Goal: Task Accomplishment & Management: Manage account settings

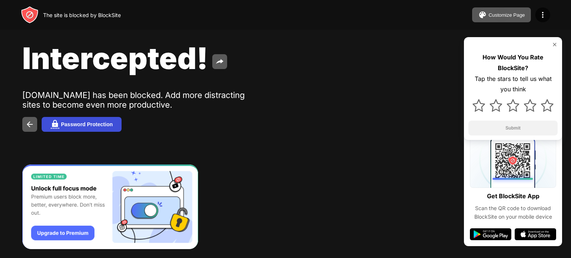
click at [77, 126] on div "Password Protection" at bounding box center [87, 124] width 52 height 6
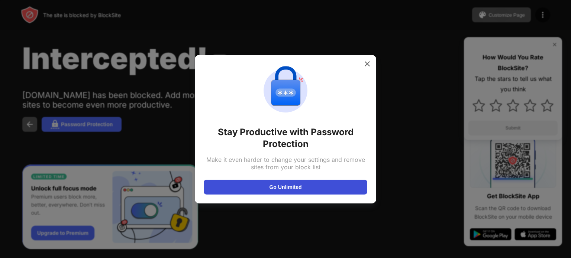
click at [287, 188] on button "Go Unlimited" at bounding box center [285, 187] width 163 height 15
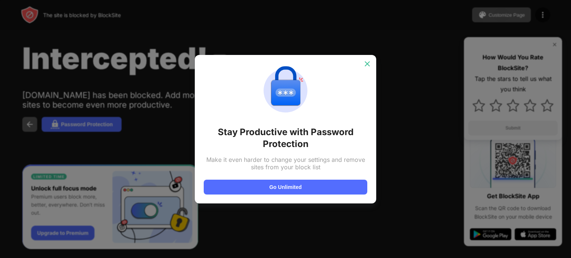
click at [367, 60] on img at bounding box center [366, 63] width 7 height 7
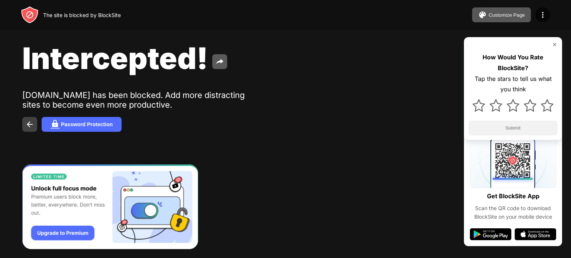
click at [30, 129] on button at bounding box center [29, 124] width 15 height 15
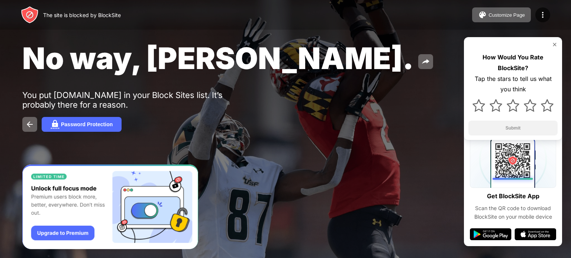
click at [555, 43] on img at bounding box center [554, 45] width 6 height 6
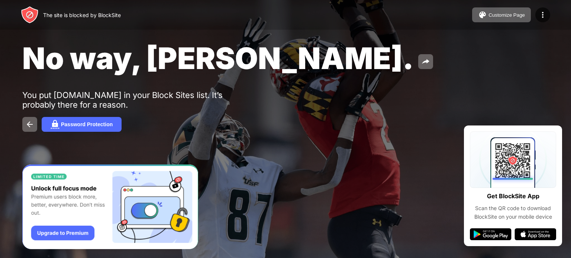
click at [529, 22] on div "The site is blocked by BlockSite Customize Page Edit Block List Redirect Custom…" at bounding box center [285, 15] width 571 height 30
click at [526, 20] on button "Customize Page" at bounding box center [501, 14] width 59 height 15
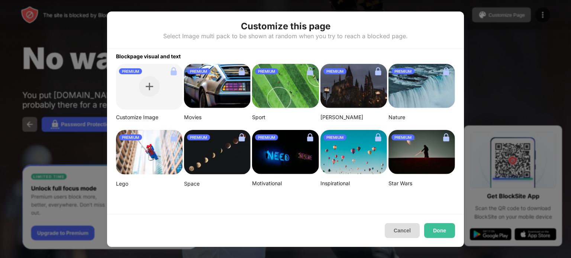
click at [406, 228] on button "Cancel" at bounding box center [401, 230] width 35 height 15
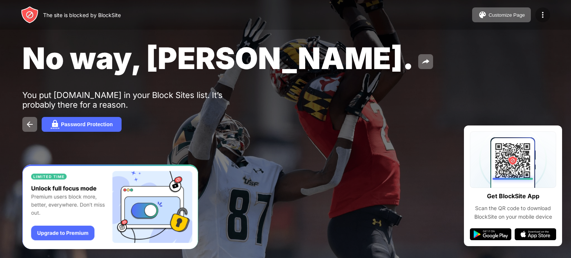
click at [540, 17] on img at bounding box center [542, 14] width 9 height 9
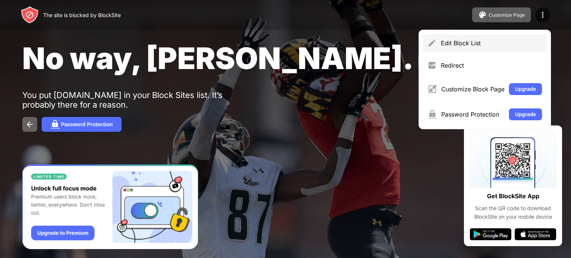
click at [512, 40] on div "Edit Block List" at bounding box center [491, 42] width 101 height 7
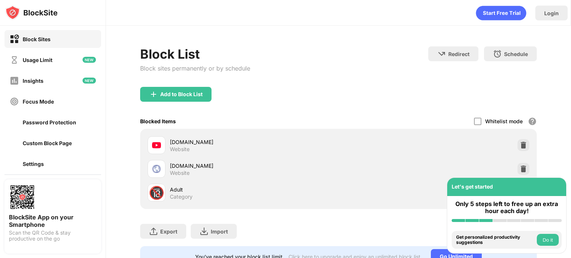
scroll to position [35, 0]
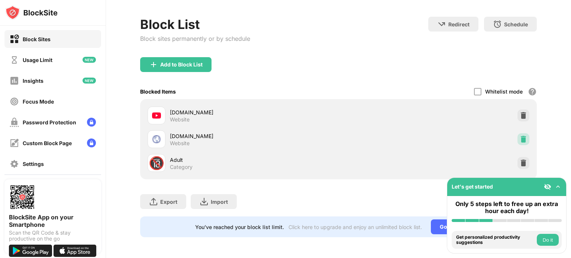
click at [517, 133] on div at bounding box center [523, 139] width 12 height 12
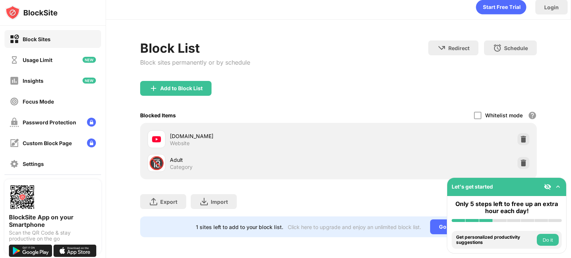
click at [557, 47] on div "Block List Block sites permanently or by schedule Redirect Choose a site to be …" at bounding box center [338, 139] width 465 height 238
